Goal: Information Seeking & Learning: Learn about a topic

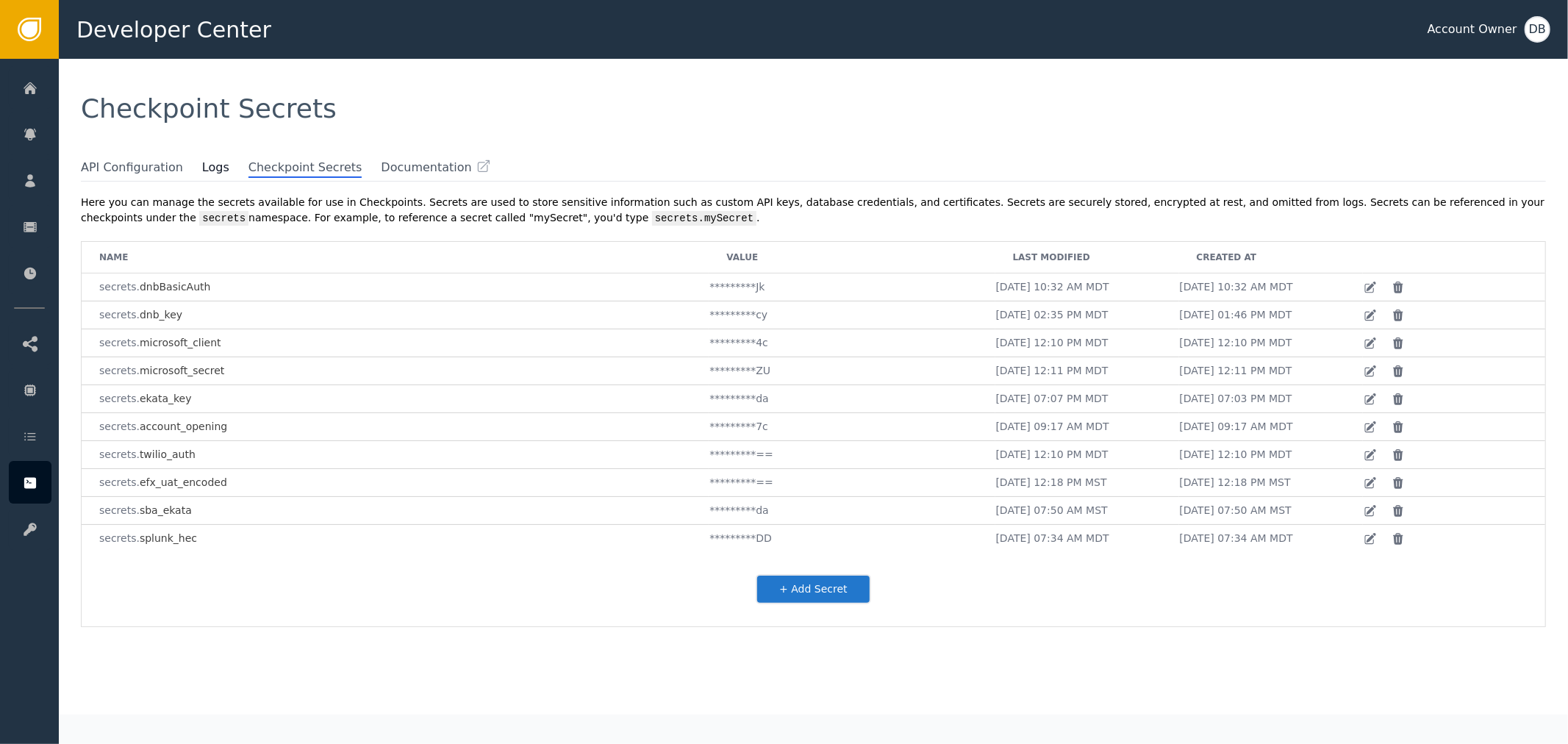
click at [211, 167] on span "Logs" at bounding box center [225, 167] width 47 height 18
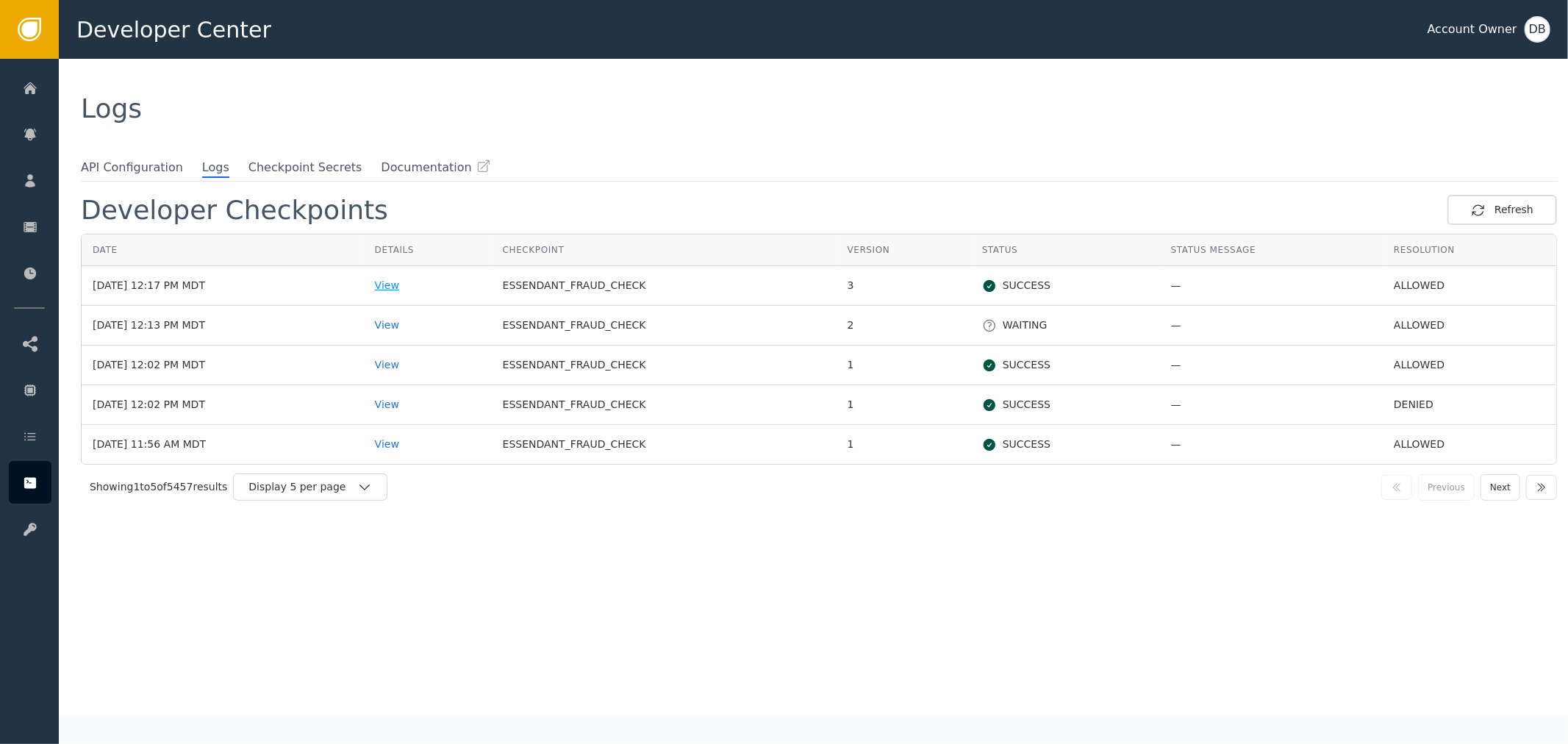
click at [423, 287] on div "View" at bounding box center [427, 286] width 106 height 15
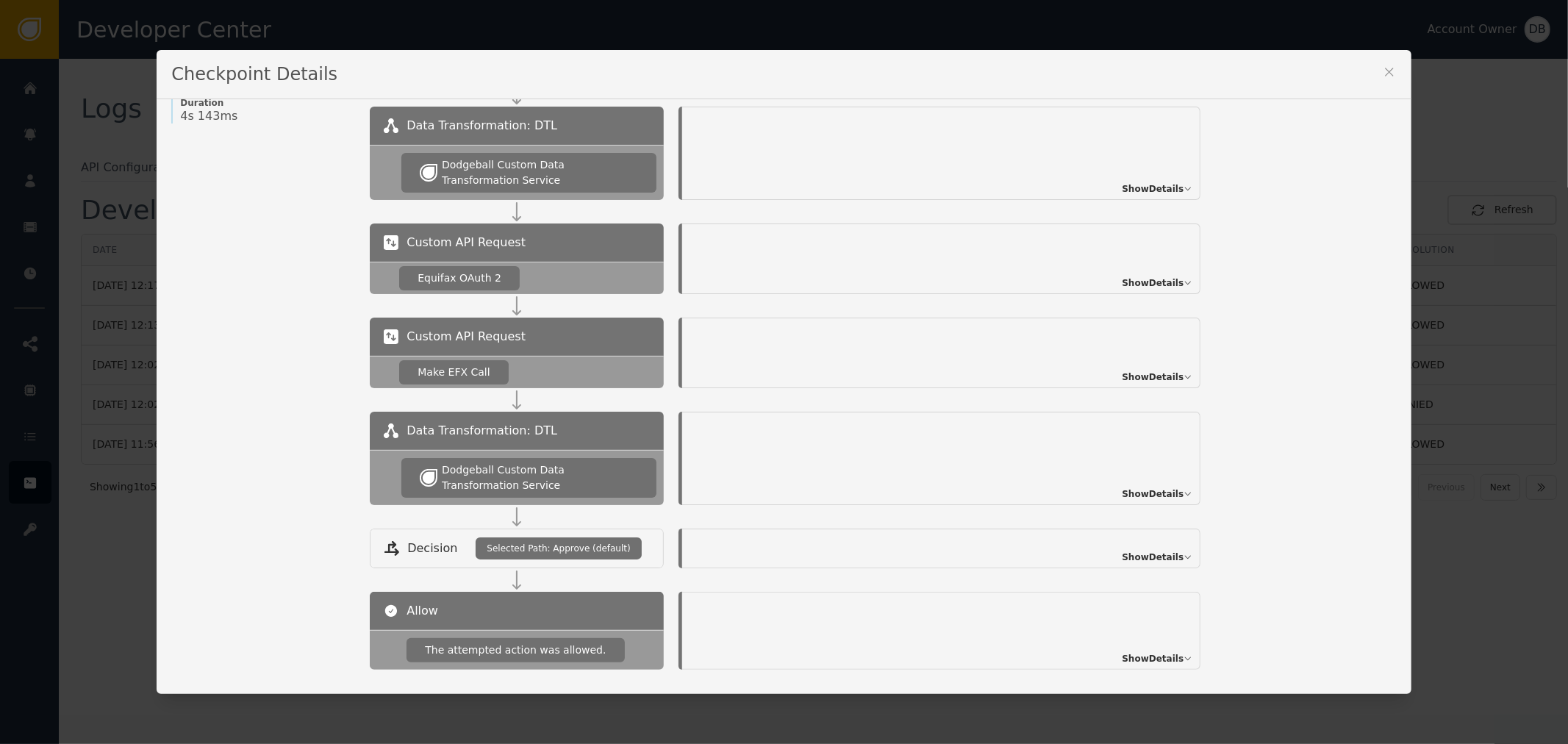
scroll to position [304, 0]
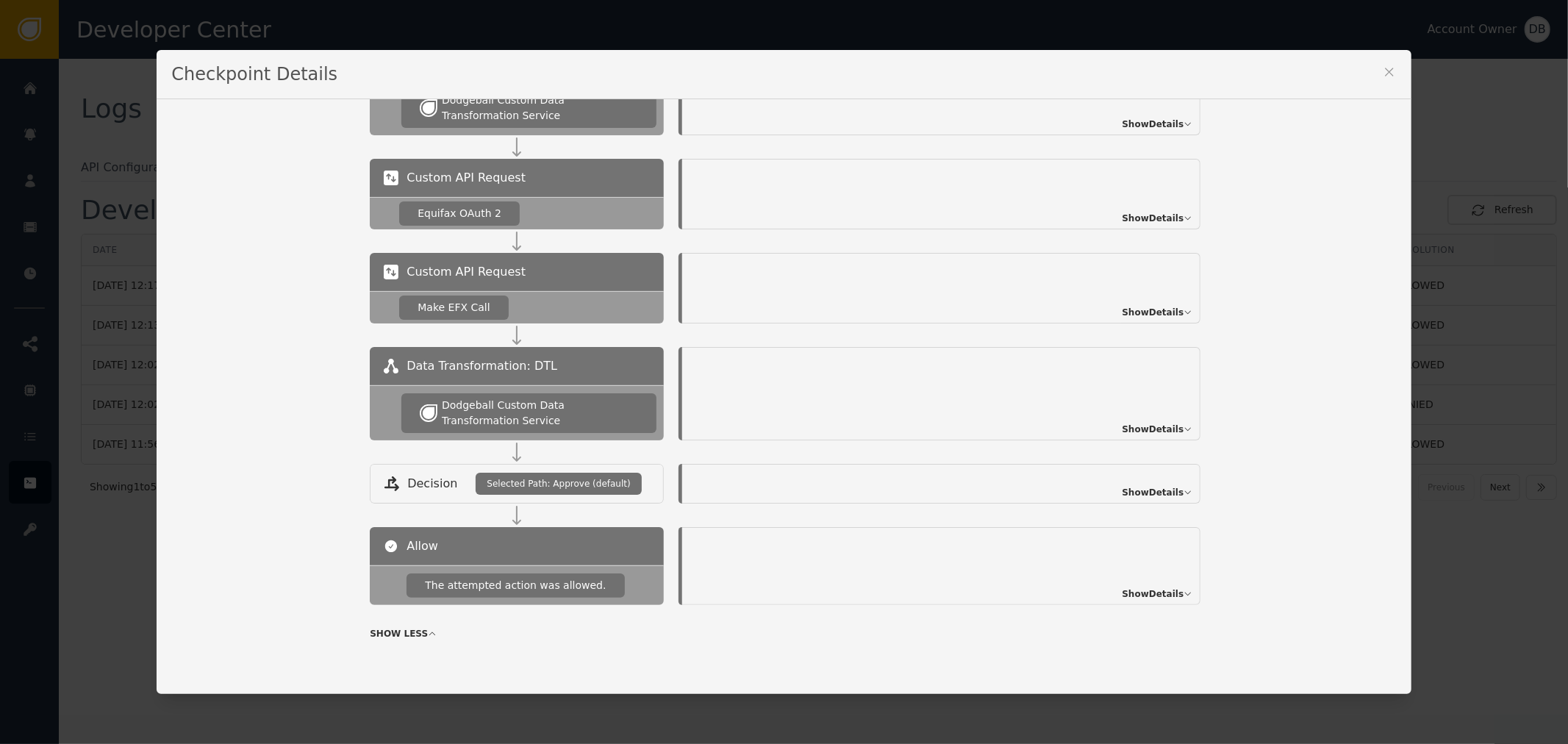
click at [1154, 317] on div "Show Details" at bounding box center [941, 287] width 518 height 70
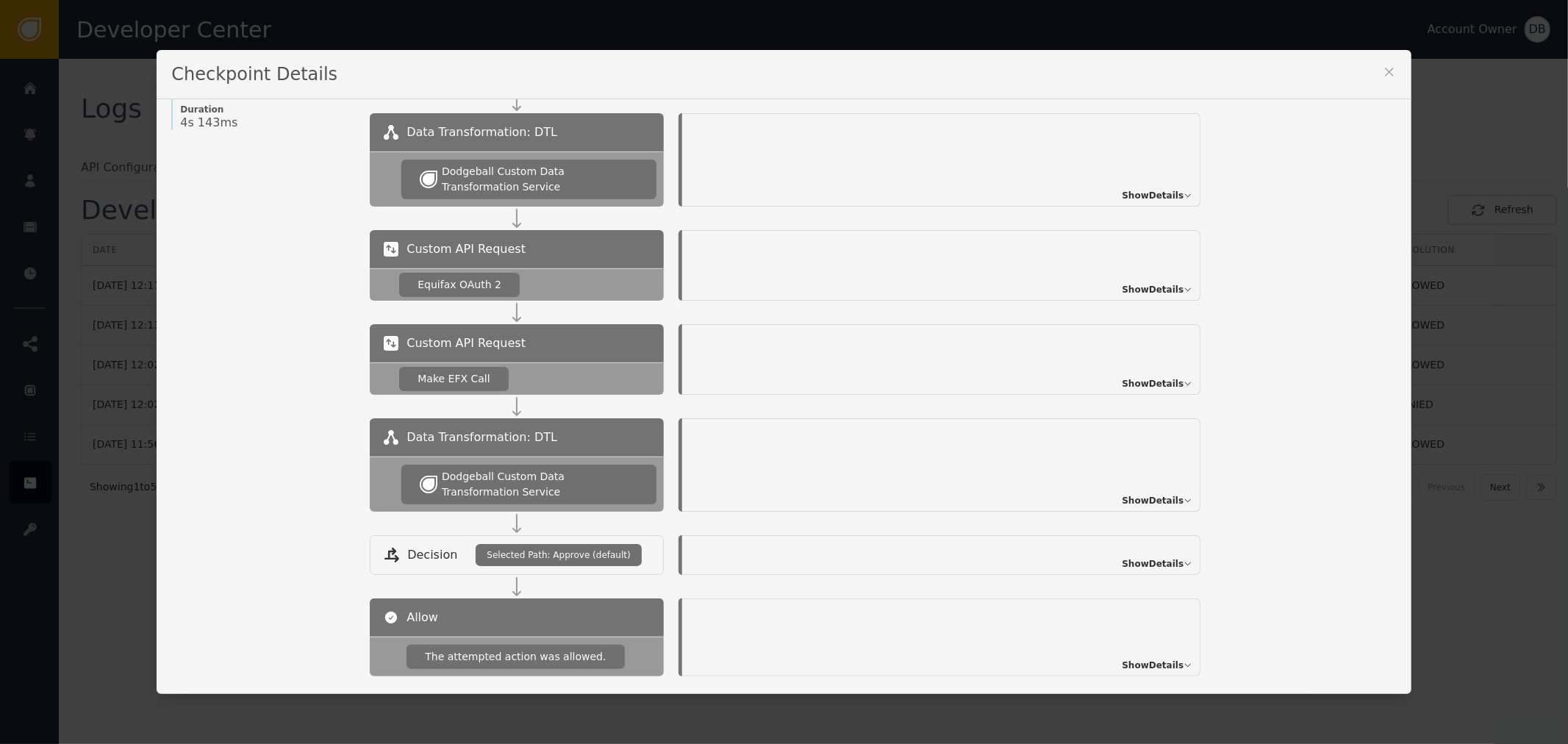
scroll to position [0, 0]
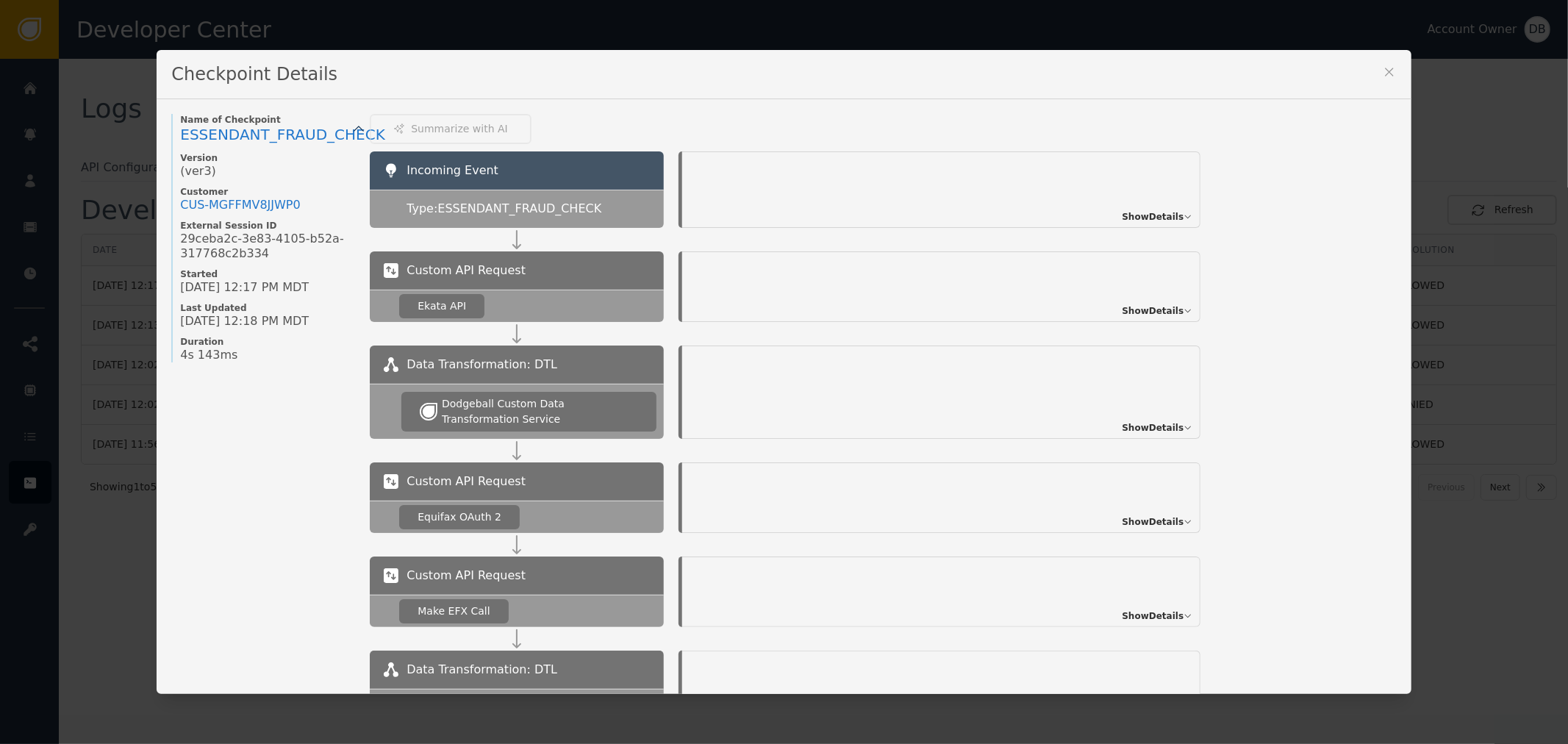
click at [1171, 312] on span "Show Details" at bounding box center [1152, 311] width 62 height 14
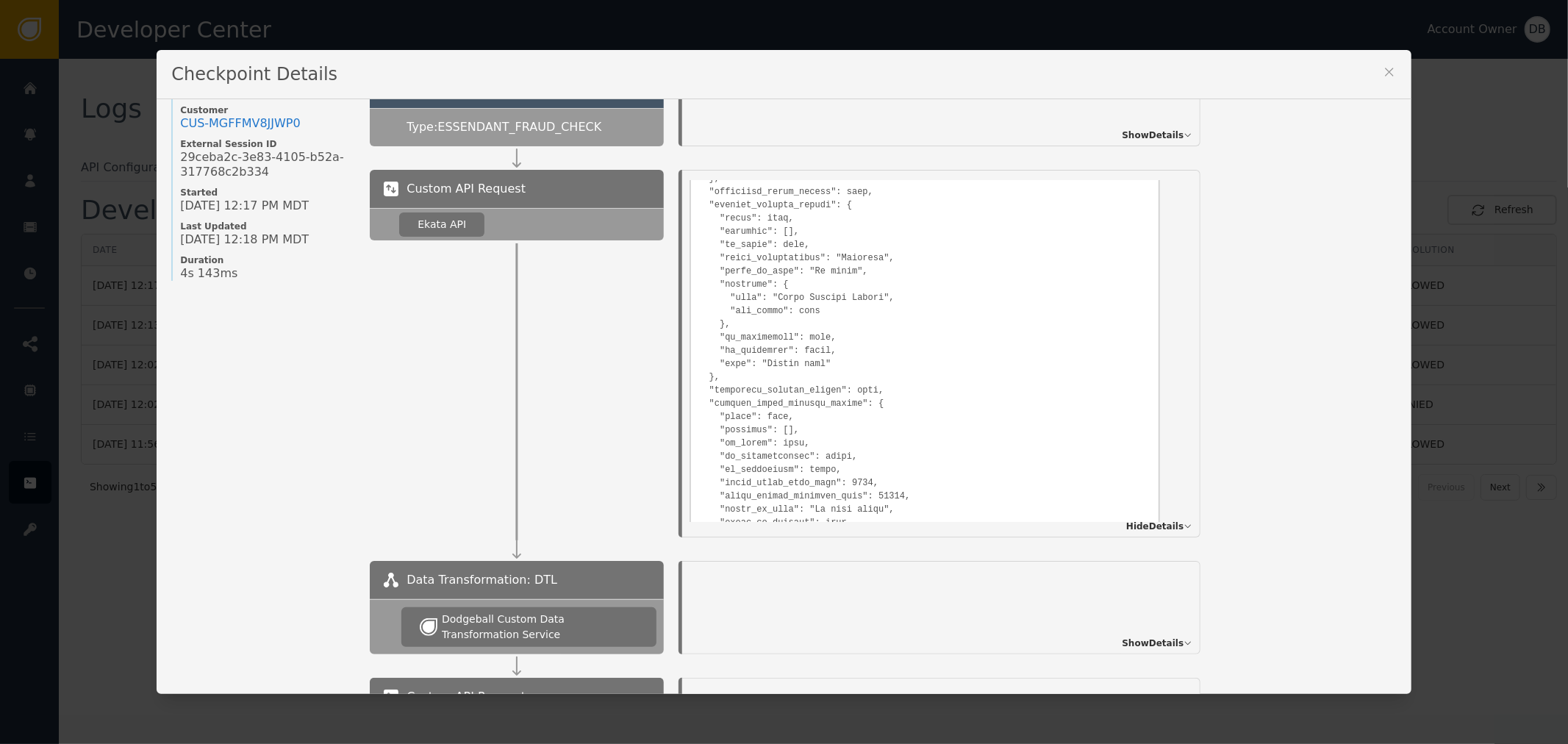
scroll to position [817, 0]
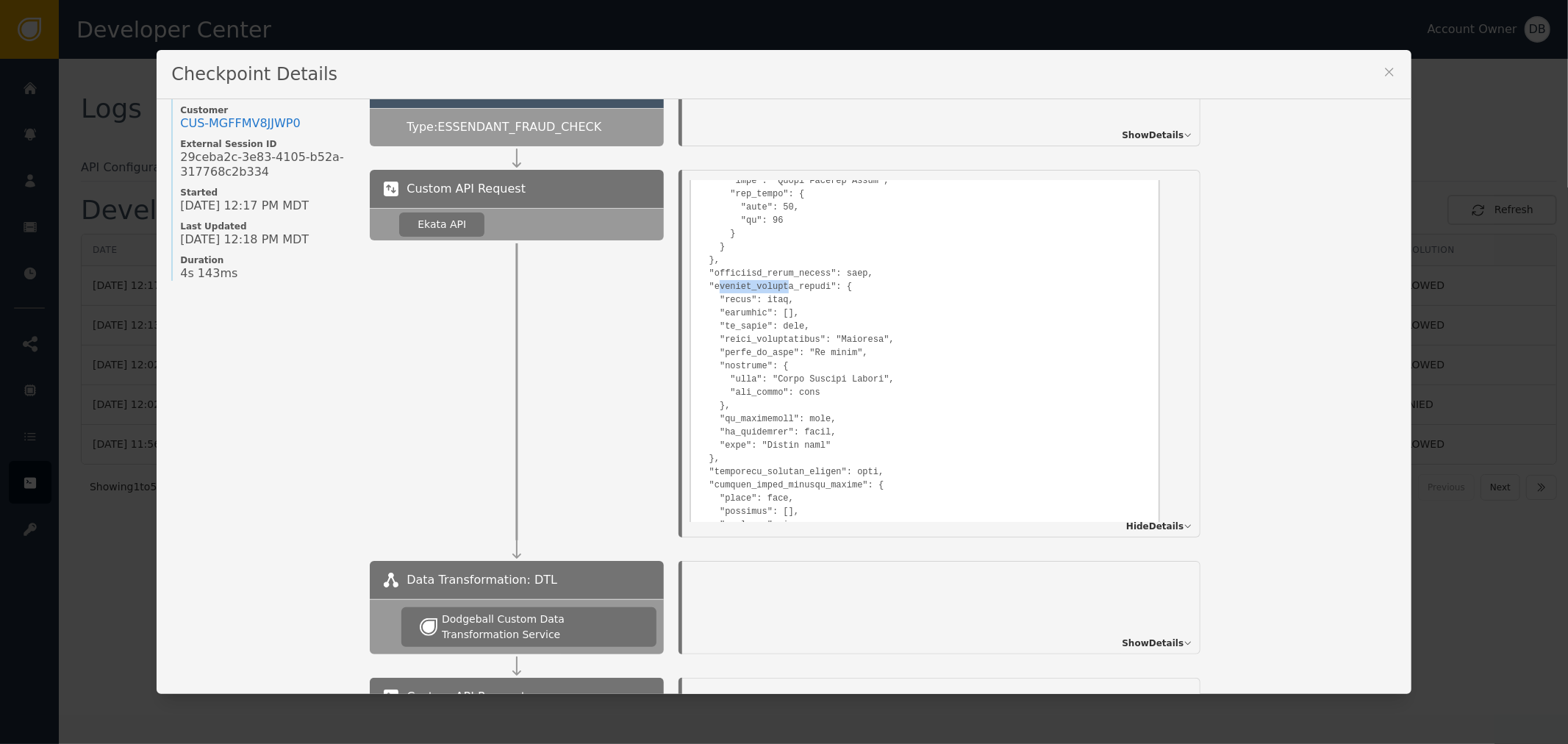
drag, startPoint x: 710, startPoint y: 275, endPoint x: 804, endPoint y: 278, distance: 94.0
click at [789, 276] on pre at bounding box center [924, 403] width 452 height 1181
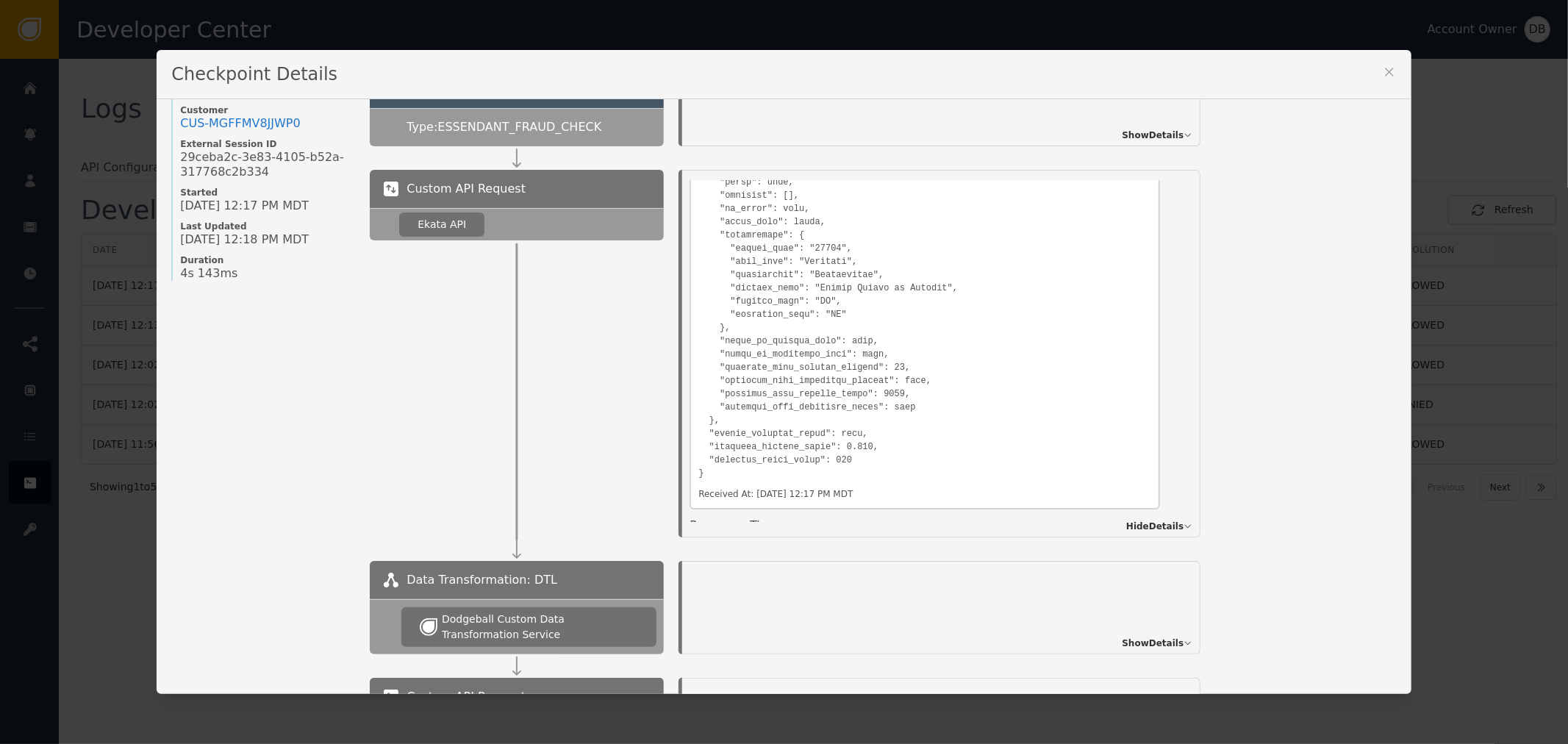
scroll to position [1376, 0]
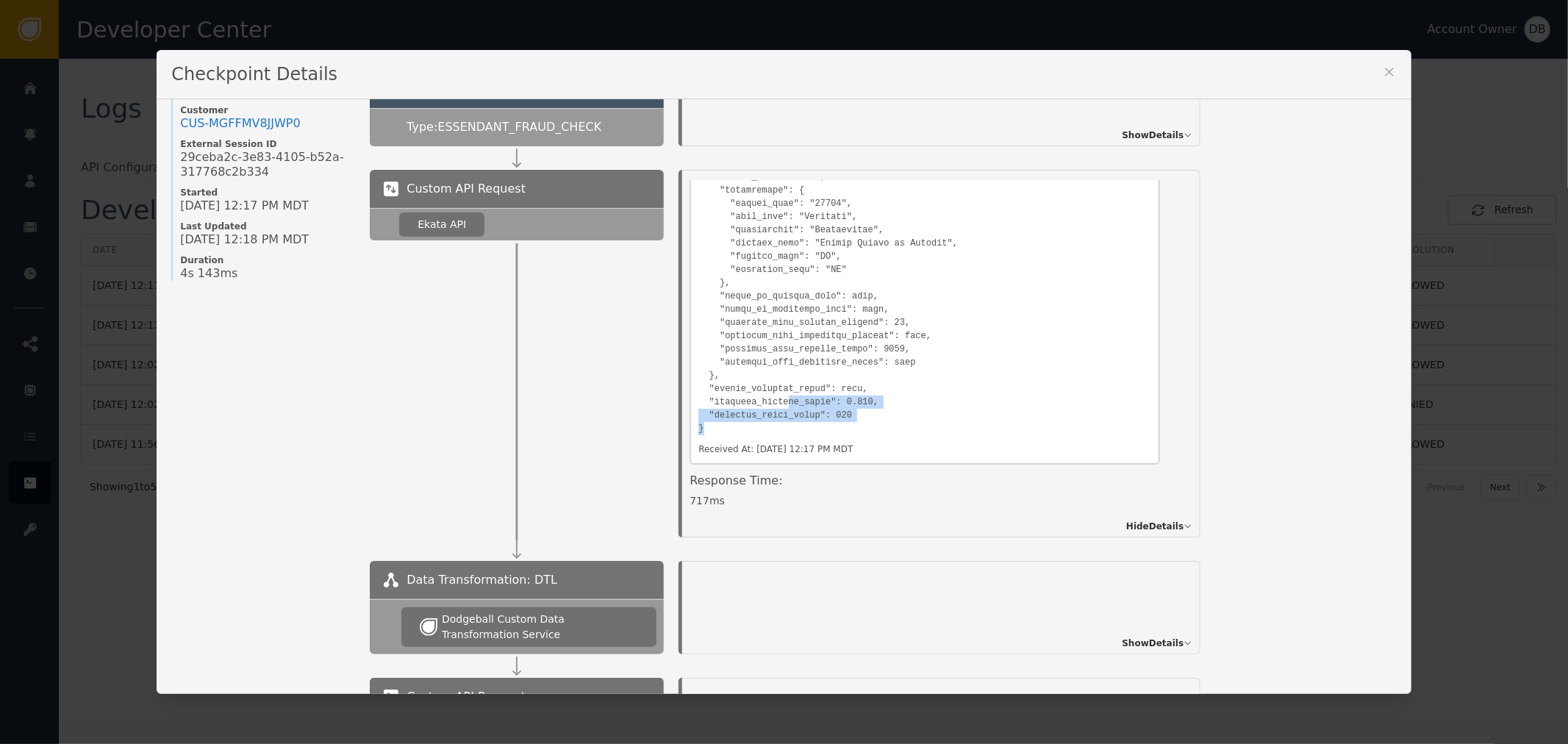
drag, startPoint x: 774, startPoint y: 398, endPoint x: 869, endPoint y: 422, distance: 98.0
drag, startPoint x: 853, startPoint y: 400, endPoint x: 694, endPoint y: 398, distance: 159.0
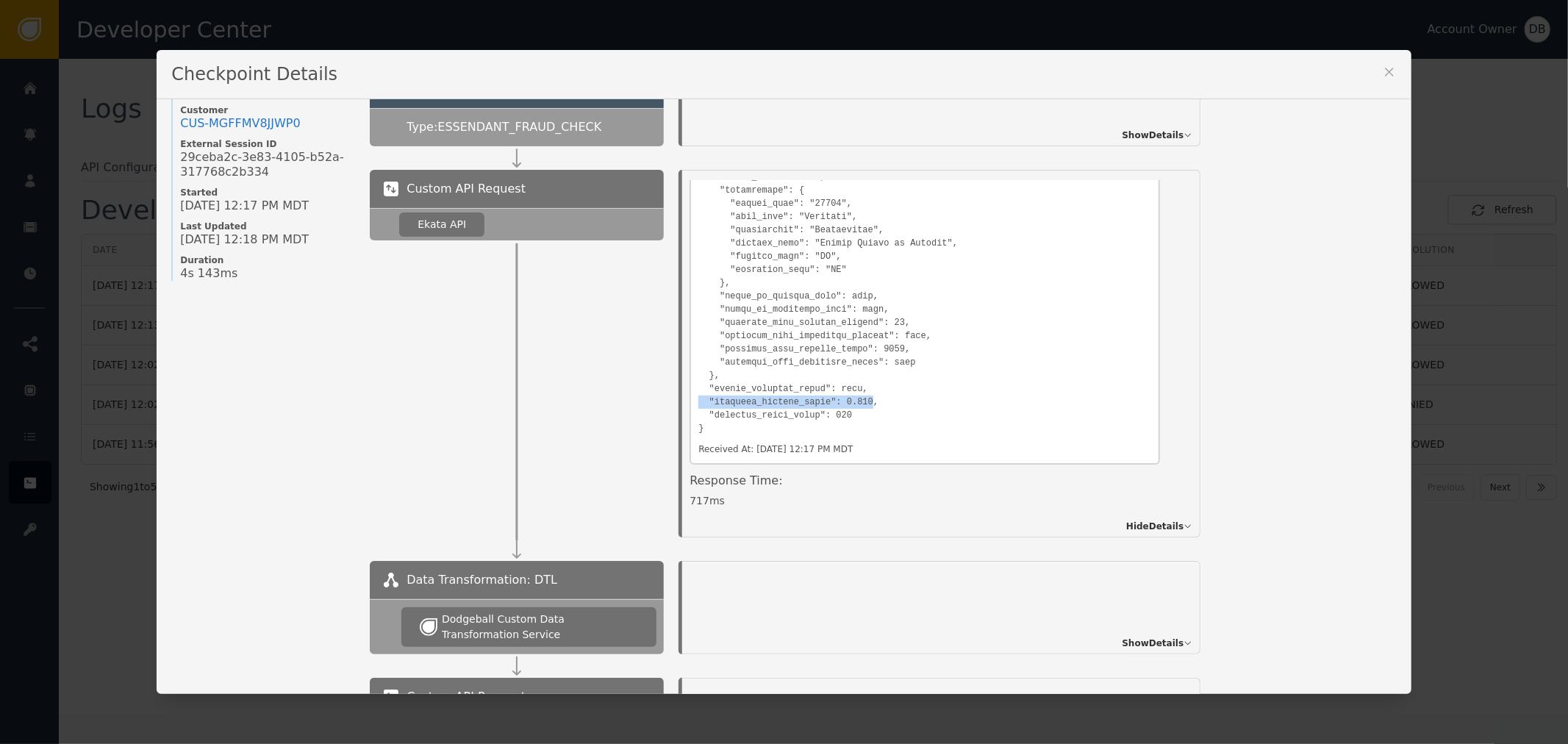
drag, startPoint x: 702, startPoint y: 397, endPoint x: 863, endPoint y: 408, distance: 161.4
click at [1384, 70] on icon at bounding box center [1389, 72] width 8 height 8
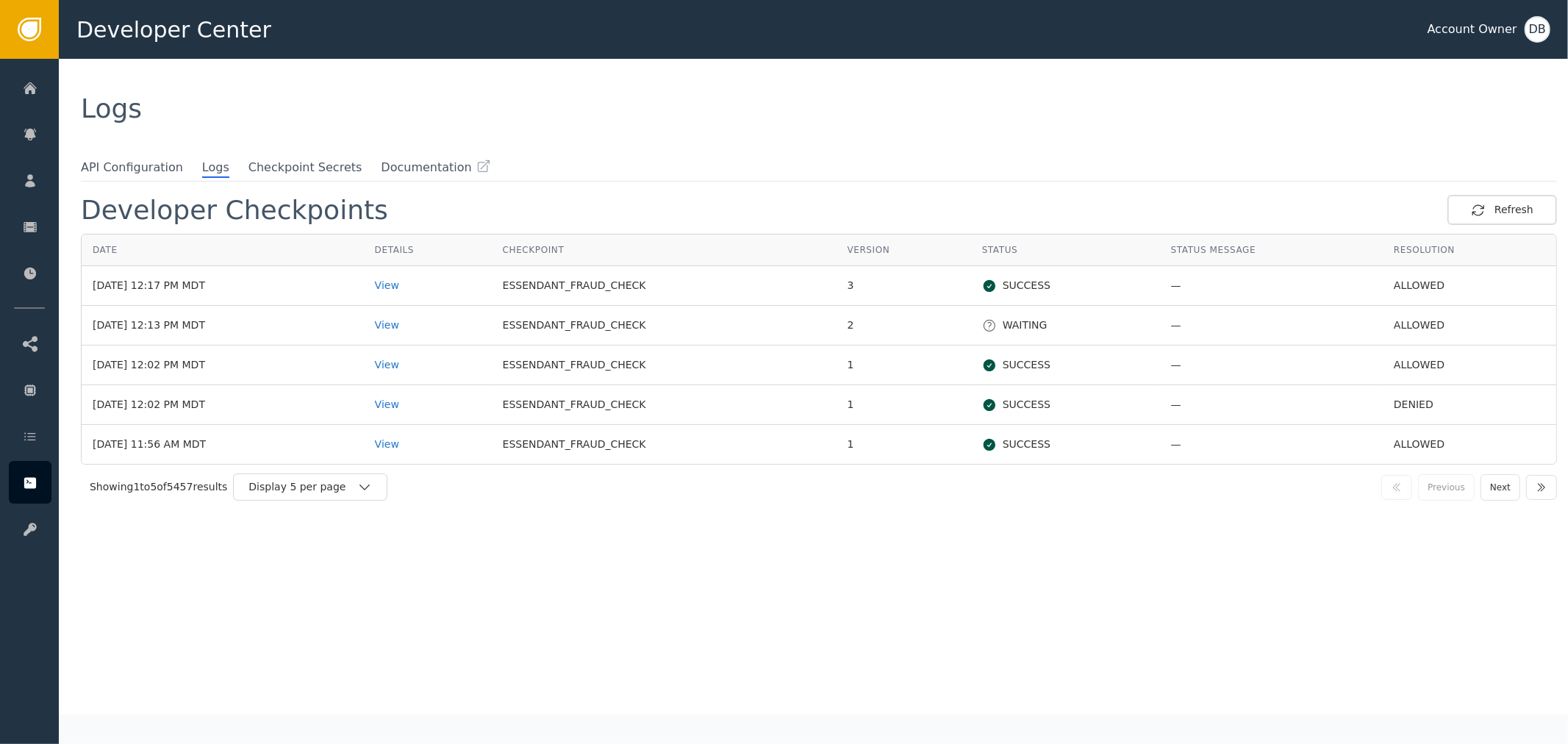
click at [410, 314] on td "View" at bounding box center [427, 326] width 128 height 40
click at [413, 322] on div "View" at bounding box center [427, 325] width 106 height 15
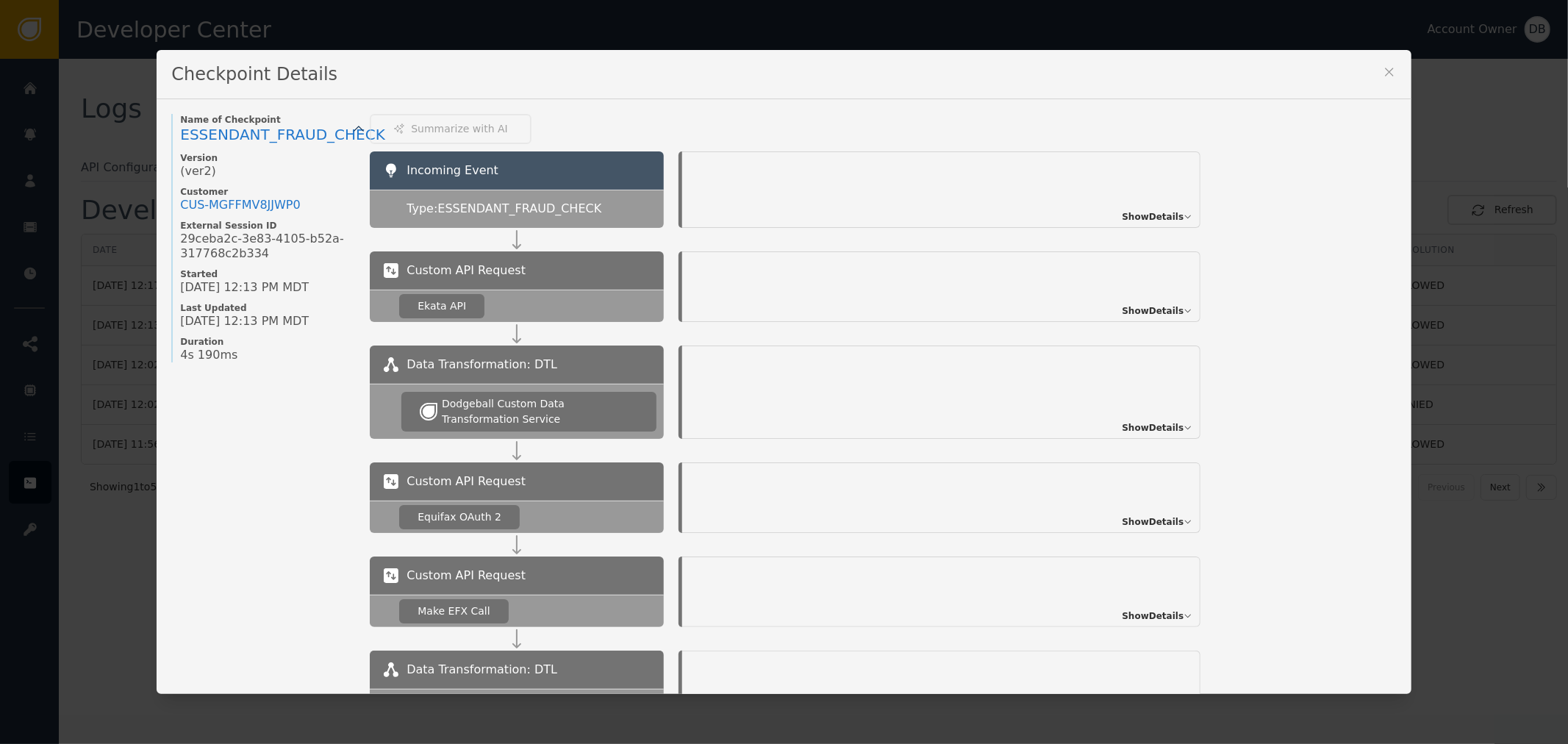
click at [1160, 293] on div "Show Details" at bounding box center [941, 286] width 518 height 70
click at [1160, 299] on div "Show Details" at bounding box center [941, 286] width 518 height 70
click at [1157, 310] on span "Show Details" at bounding box center [1152, 311] width 62 height 14
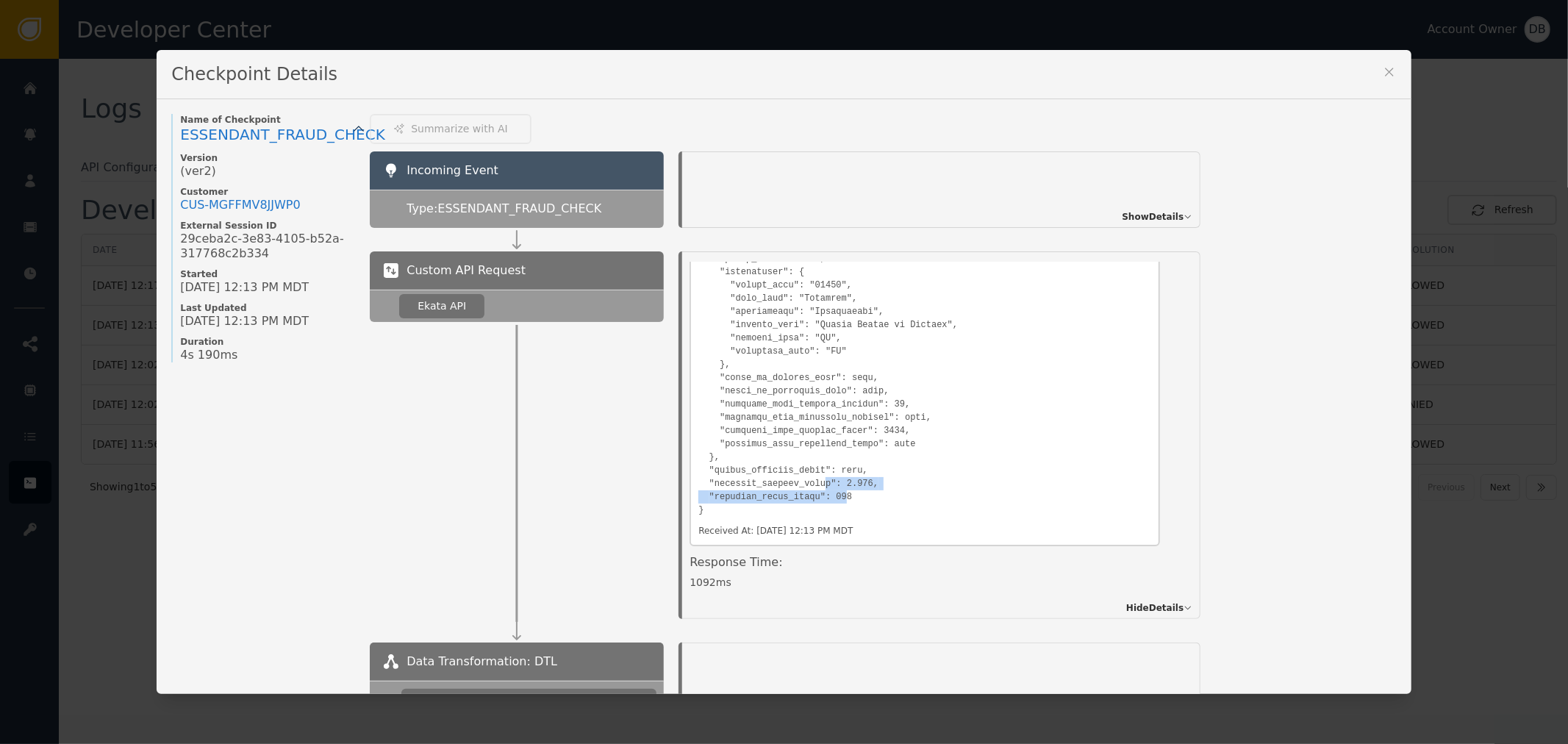
drag, startPoint x: 806, startPoint y: 478, endPoint x: 834, endPoint y: 501, distance: 36.2
click at [1386, 71] on icon at bounding box center [1389, 71] width 14 height 14
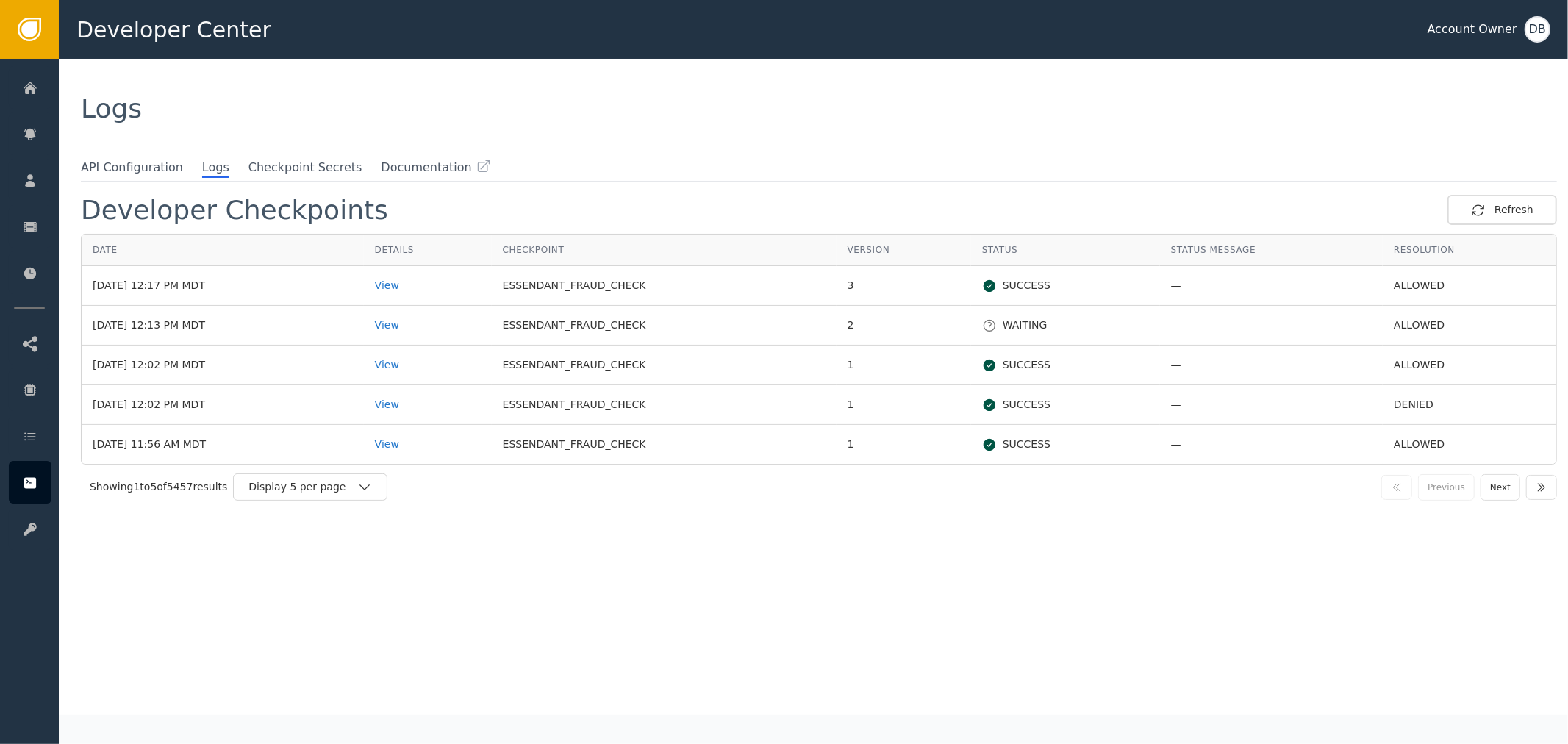
click at [1039, 654] on div "Developer Checkpoints Refresh Date Details Checkpoint Version Status Status Mes…" at bounding box center [819, 454] width 1476 height 519
click at [420, 282] on div "View" at bounding box center [427, 286] width 106 height 15
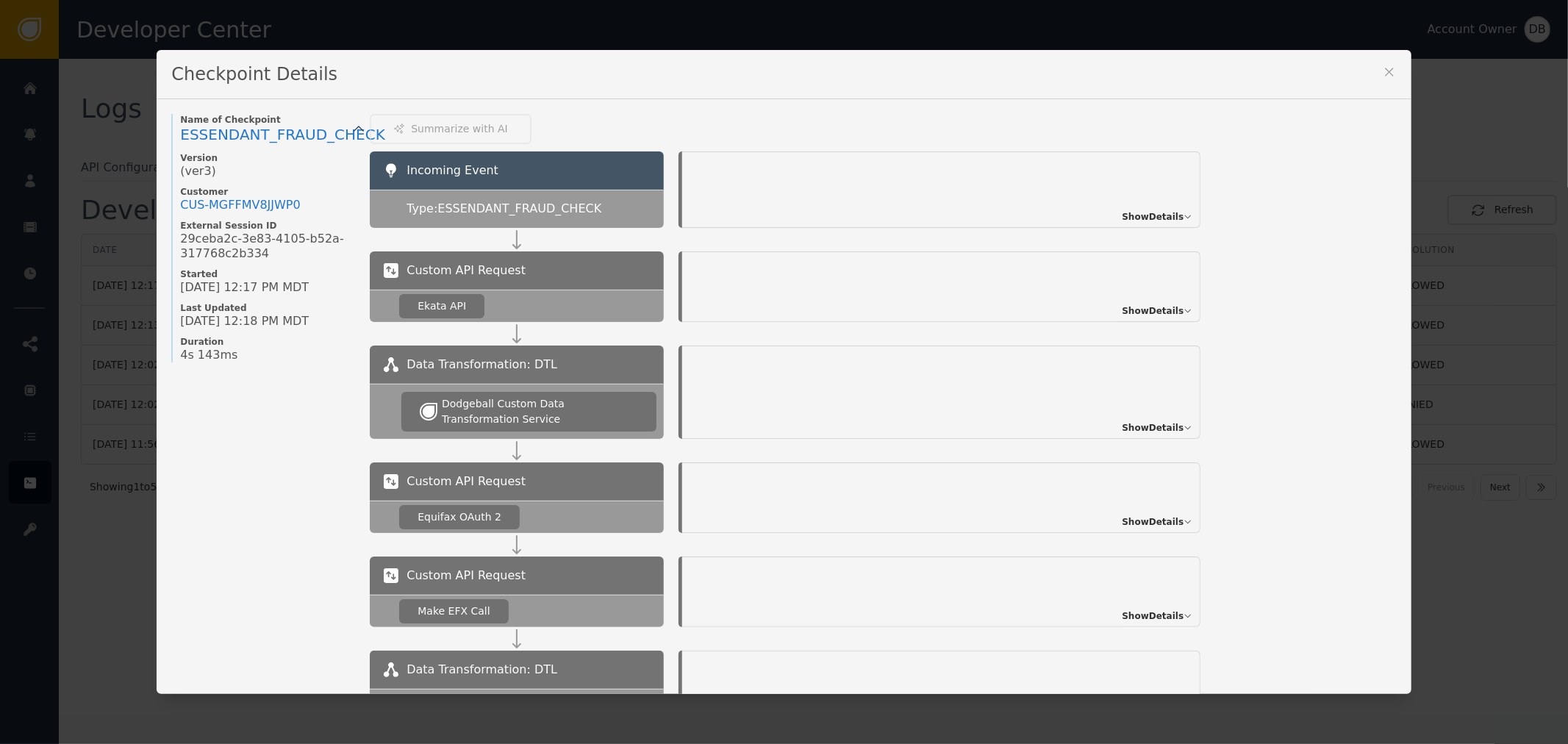
click at [1159, 211] on span "Show Details" at bounding box center [1152, 217] width 62 height 14
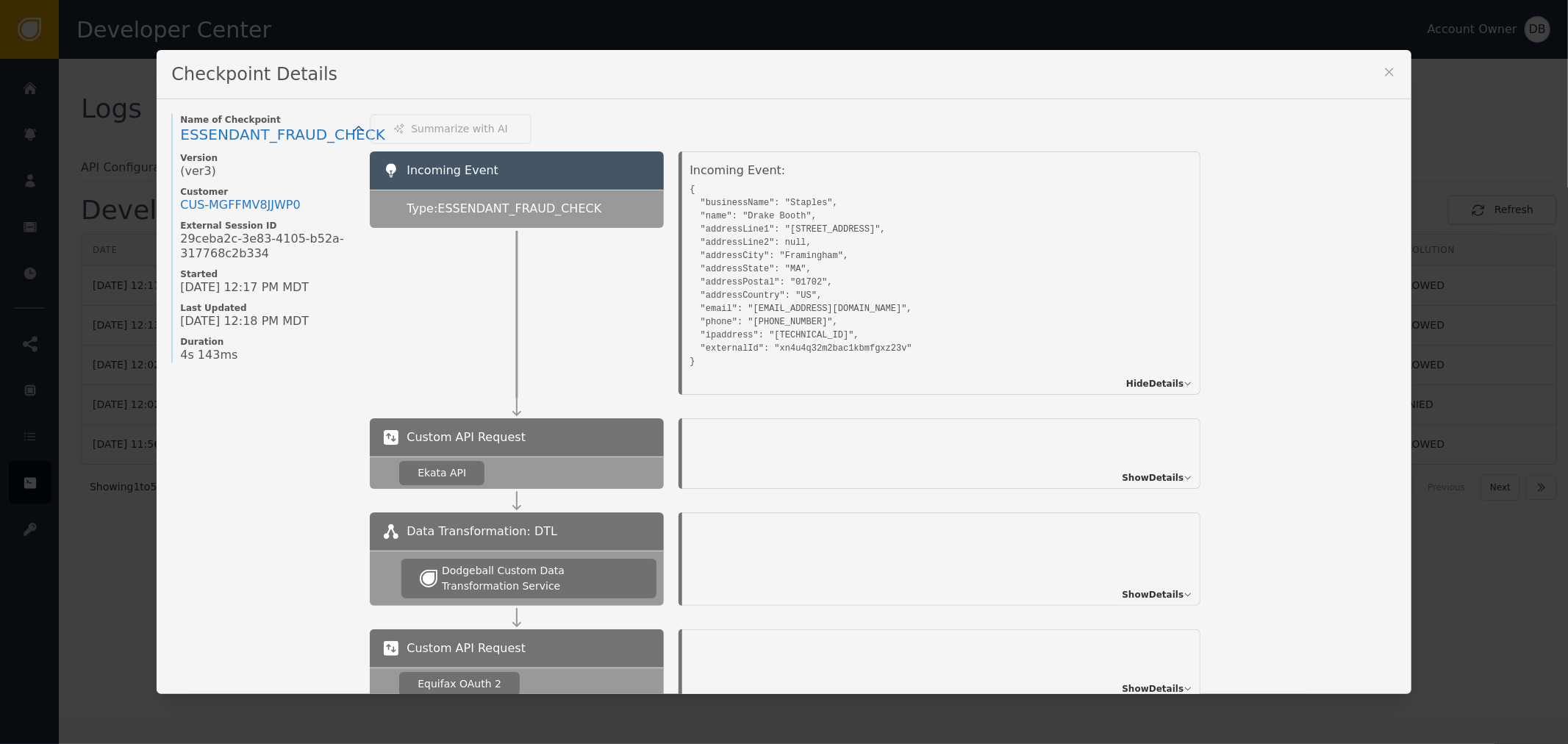
click at [1382, 70] on icon at bounding box center [1389, 71] width 14 height 14
